Goal: Information Seeking & Learning: Learn about a topic

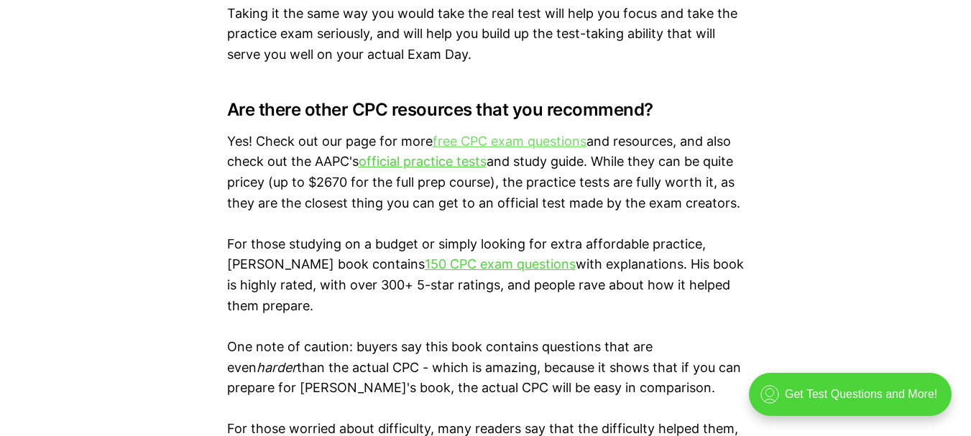
click at [540, 138] on link "free CPC exam questions" at bounding box center [509, 141] width 154 height 15
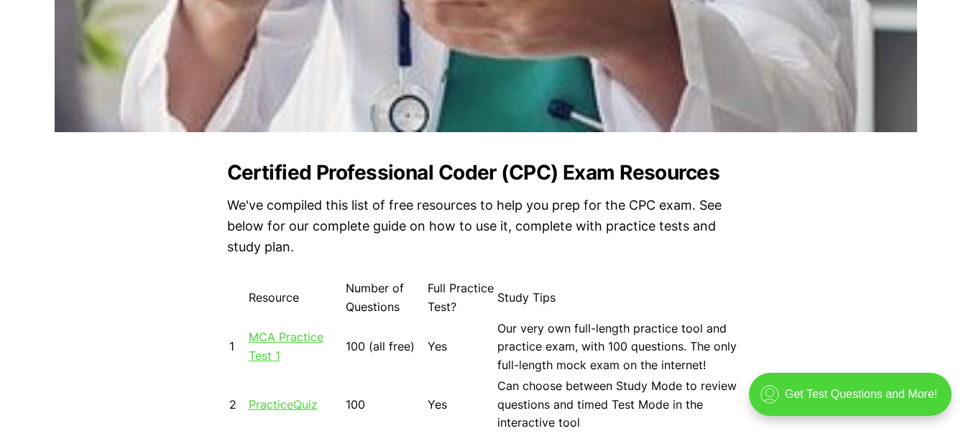
scroll to position [1149, 0]
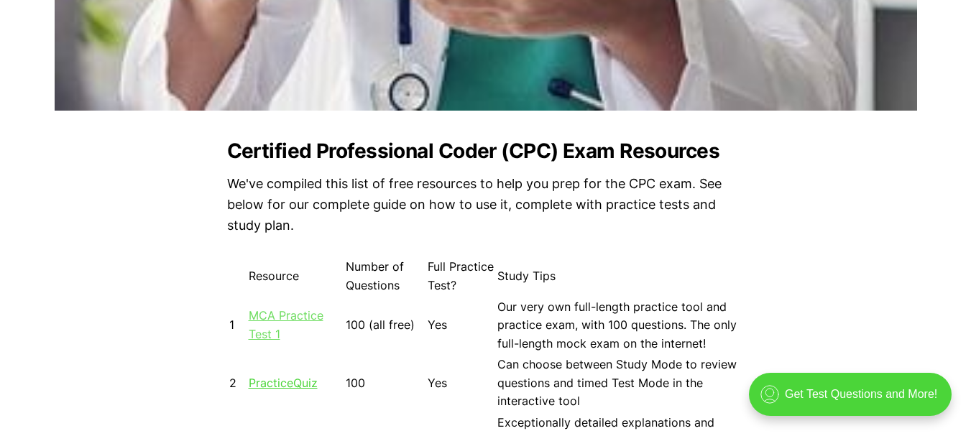
click at [297, 319] on link "MCA Practice Test 1" at bounding box center [286, 324] width 75 height 33
